Goal: Transaction & Acquisition: Subscribe to service/newsletter

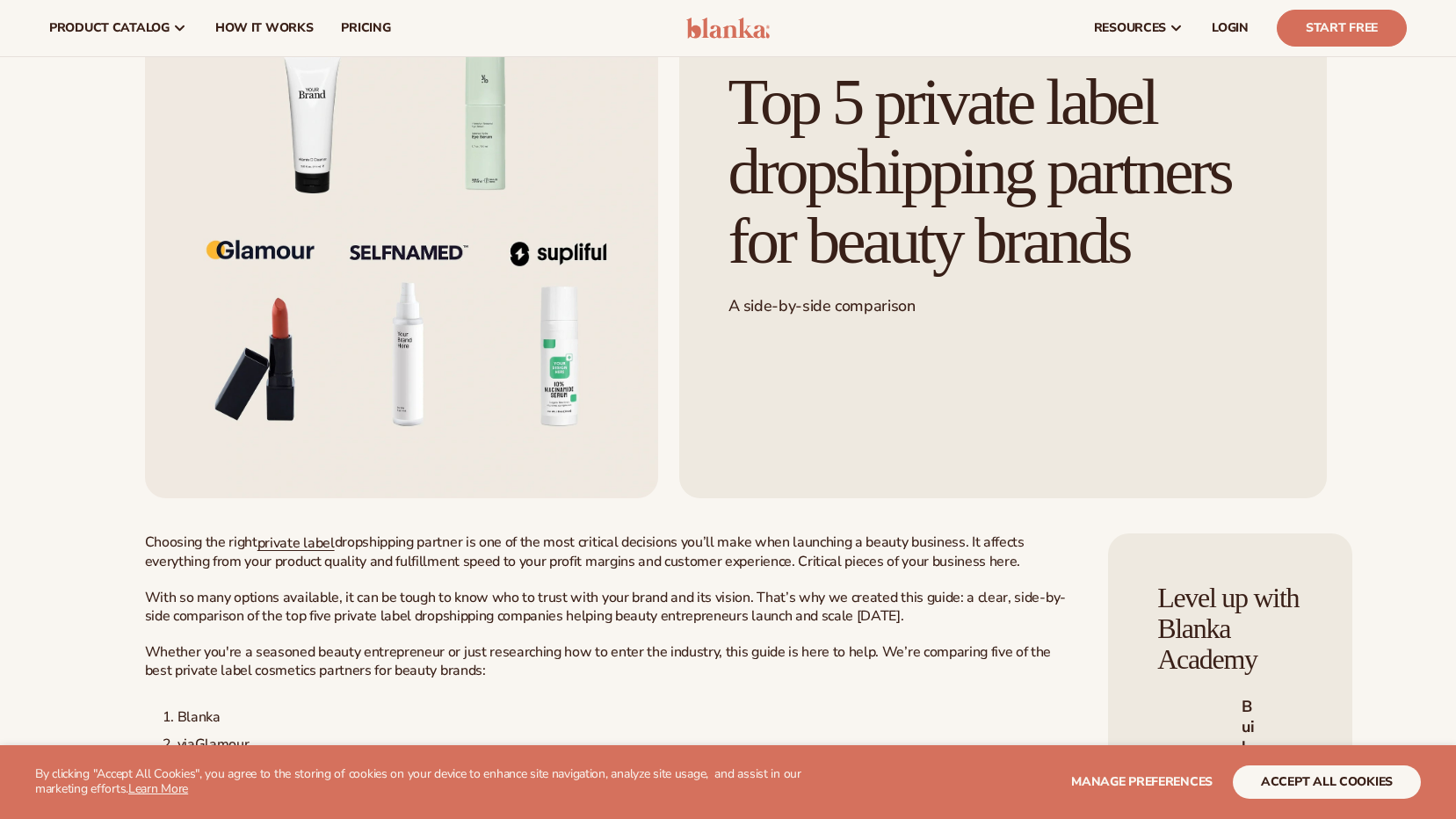
scroll to position [614, 0]
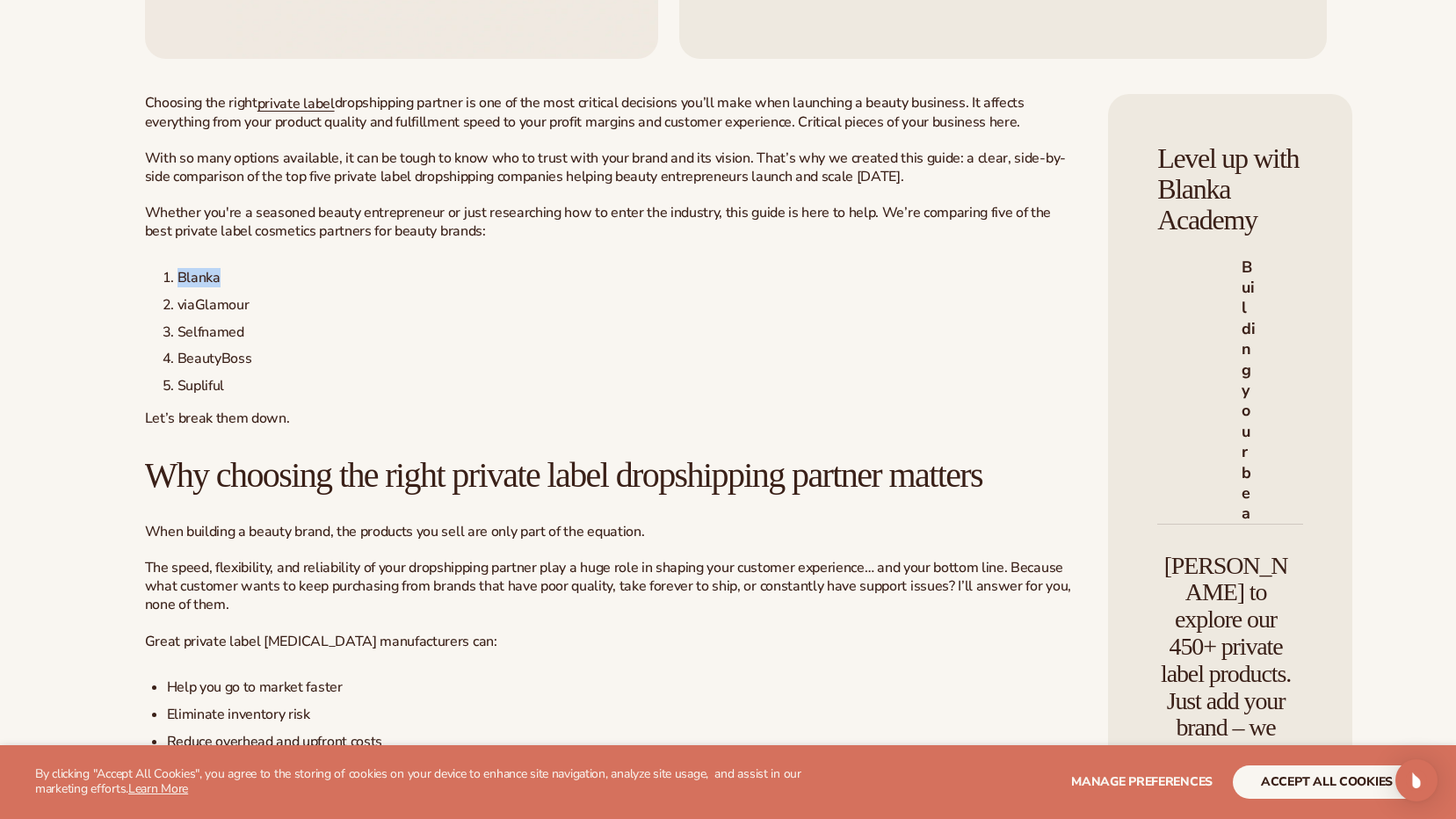
drag, startPoint x: 173, startPoint y: 314, endPoint x: 227, endPoint y: 315, distance: 54.0
click at [227, 287] on li "Blanka" at bounding box center [618, 278] width 912 height 18
copy span "Blanka"
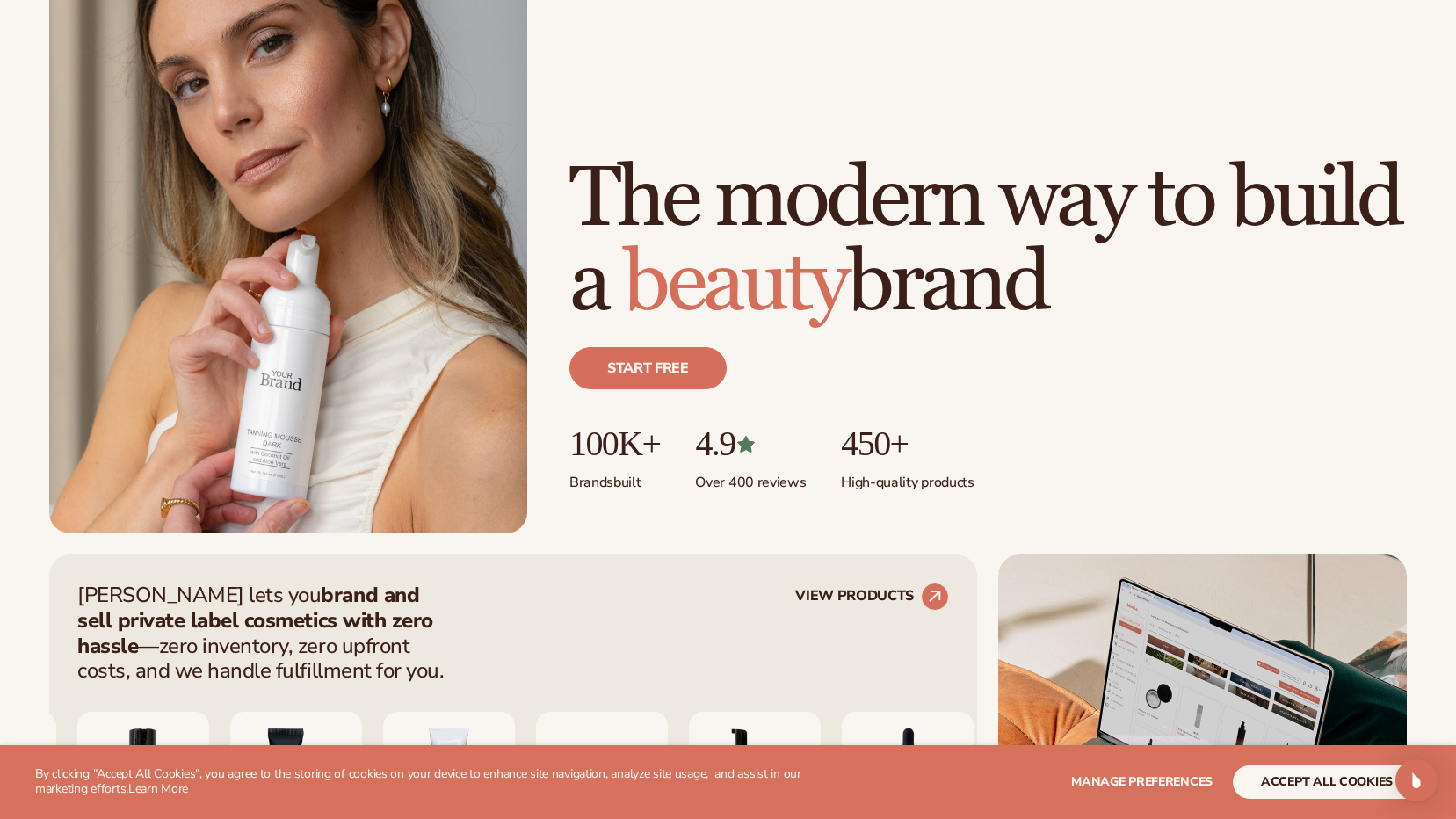
scroll to position [439, 0]
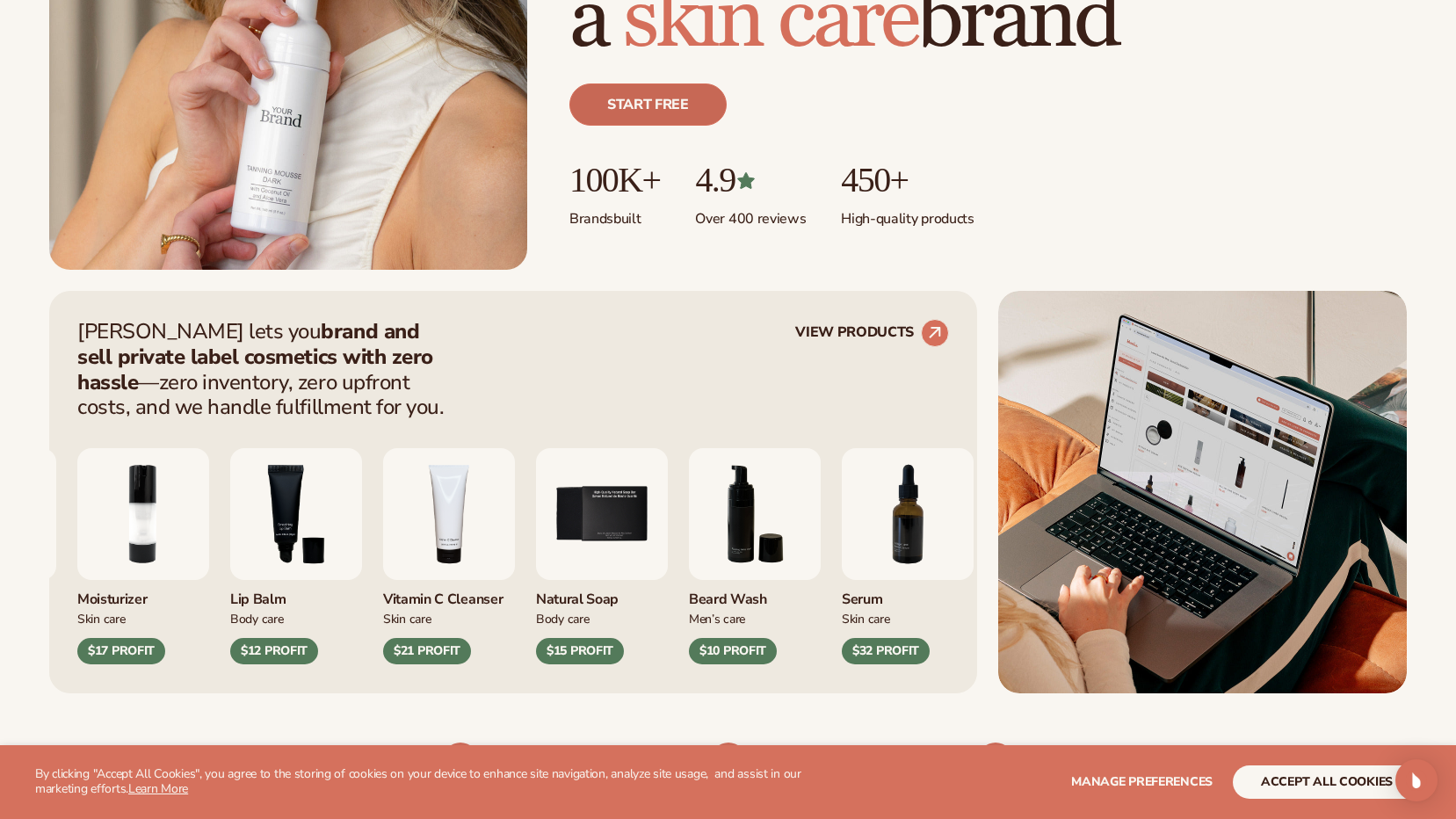
click at [663, 123] on link "Start free" at bounding box center [648, 105] width 157 height 42
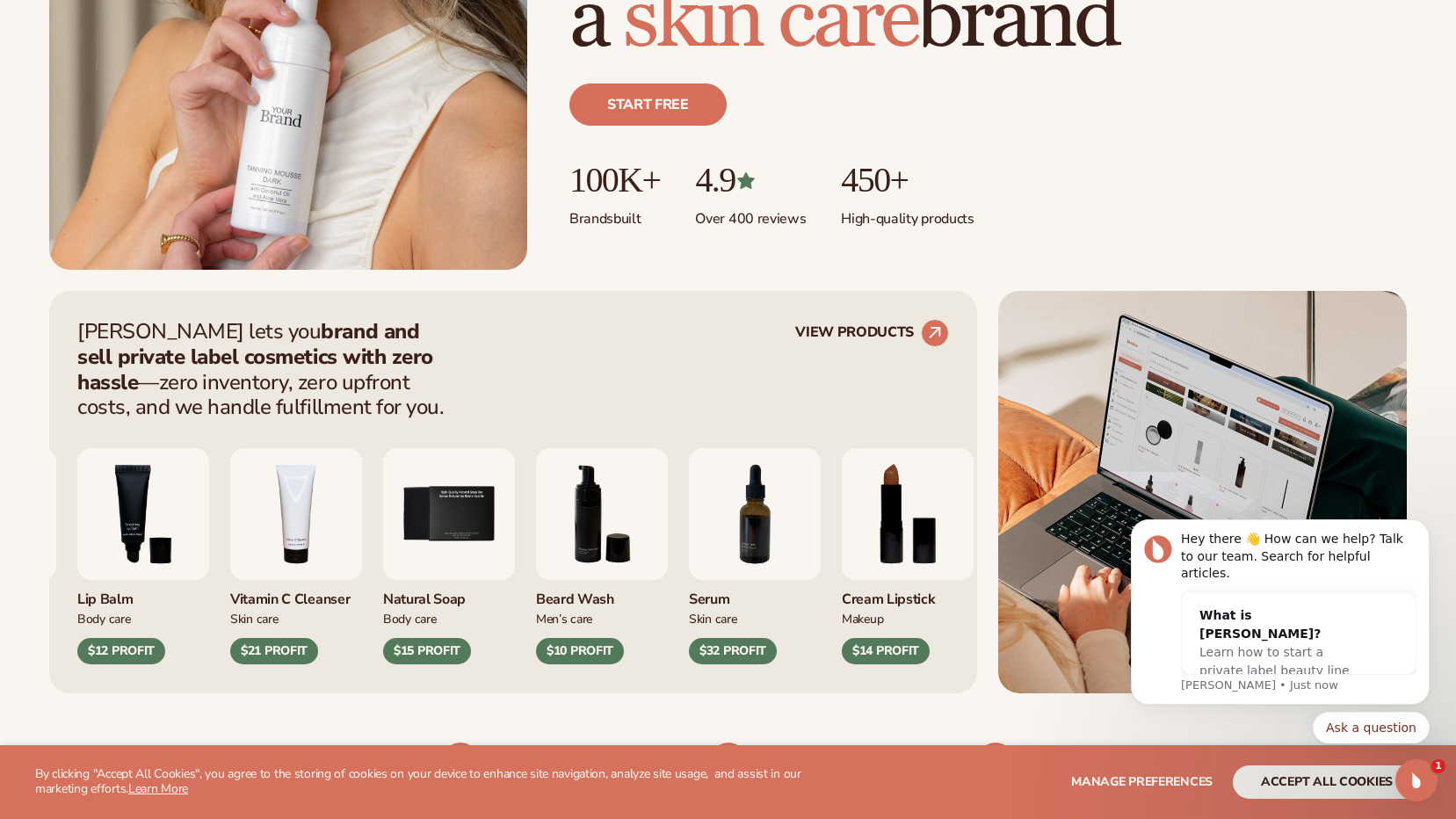
scroll to position [0, 0]
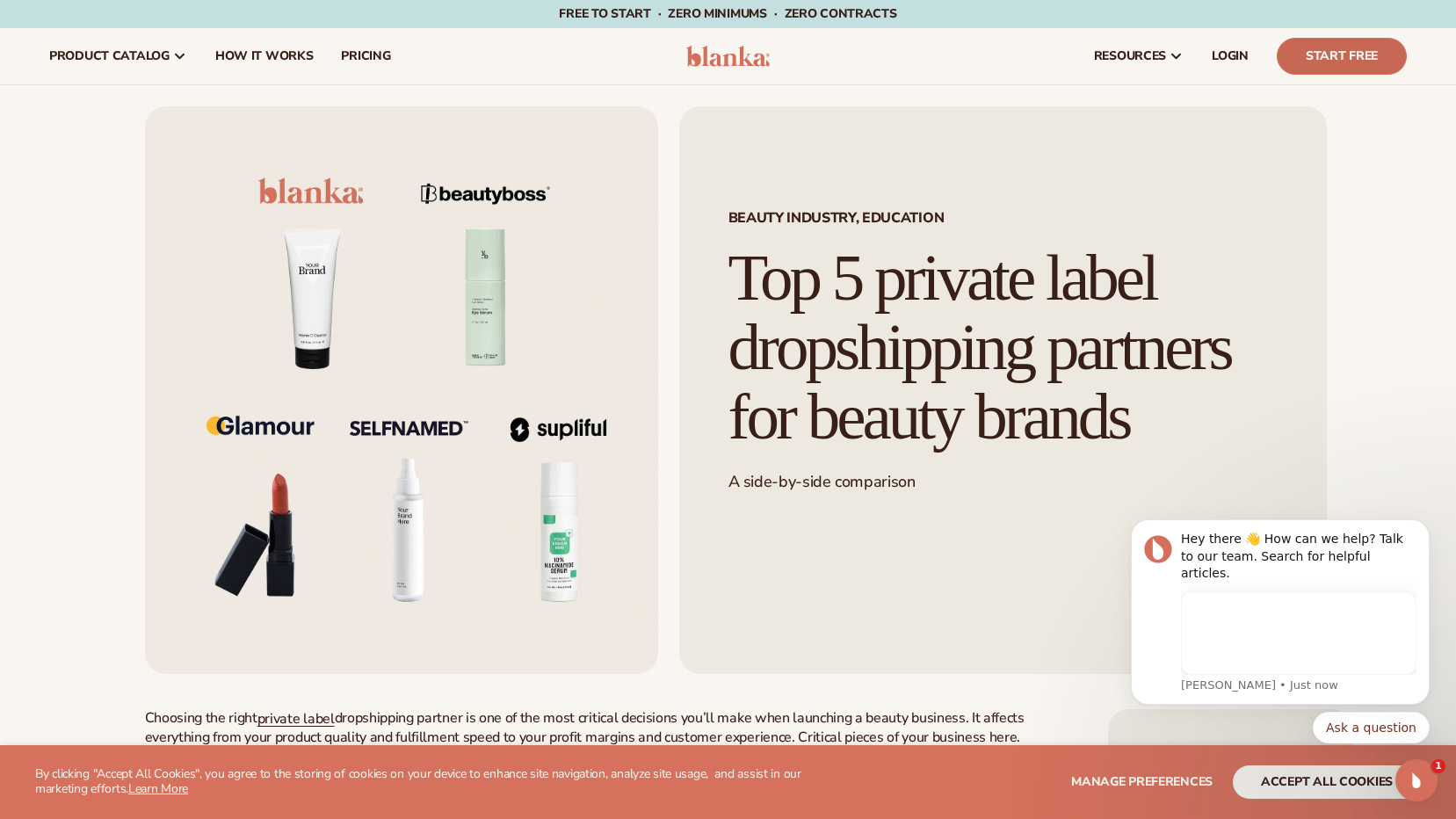
click at [1348, 54] on link "Start Free" at bounding box center [1342, 56] width 130 height 37
